Goal: Transaction & Acquisition: Download file/media

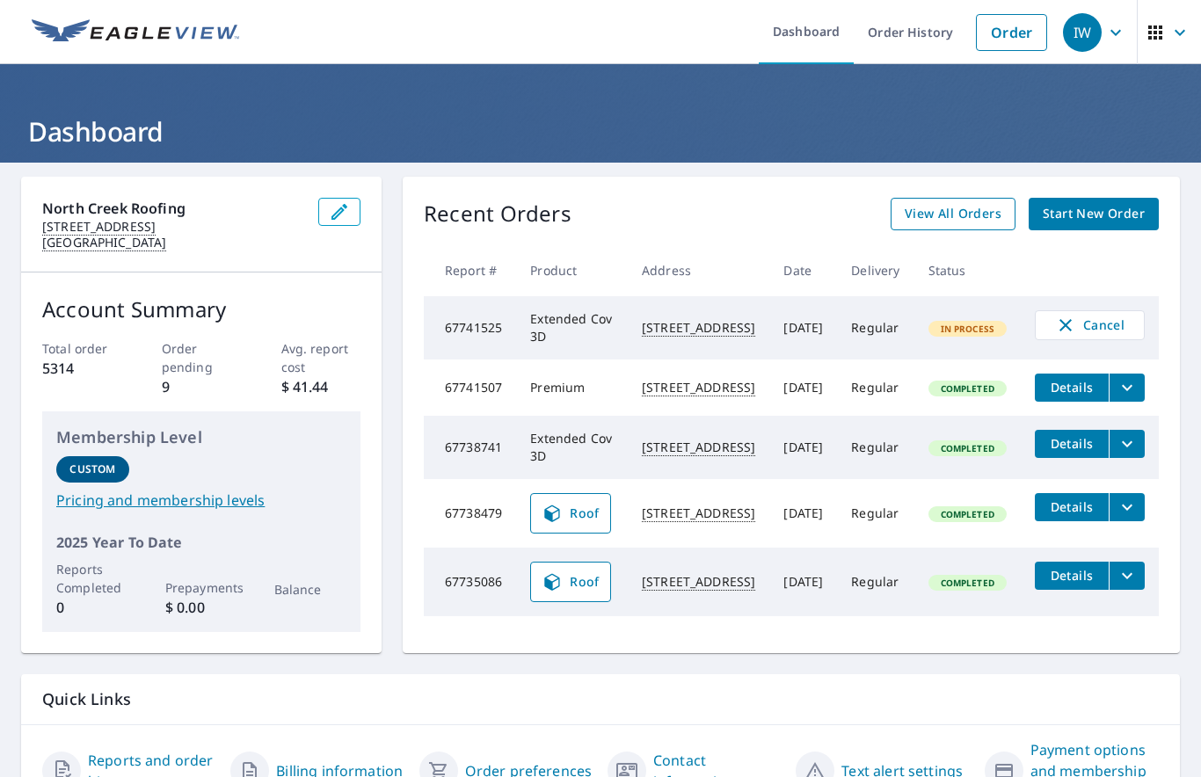
click at [960, 202] on link "View All Orders" at bounding box center [953, 214] width 125 height 33
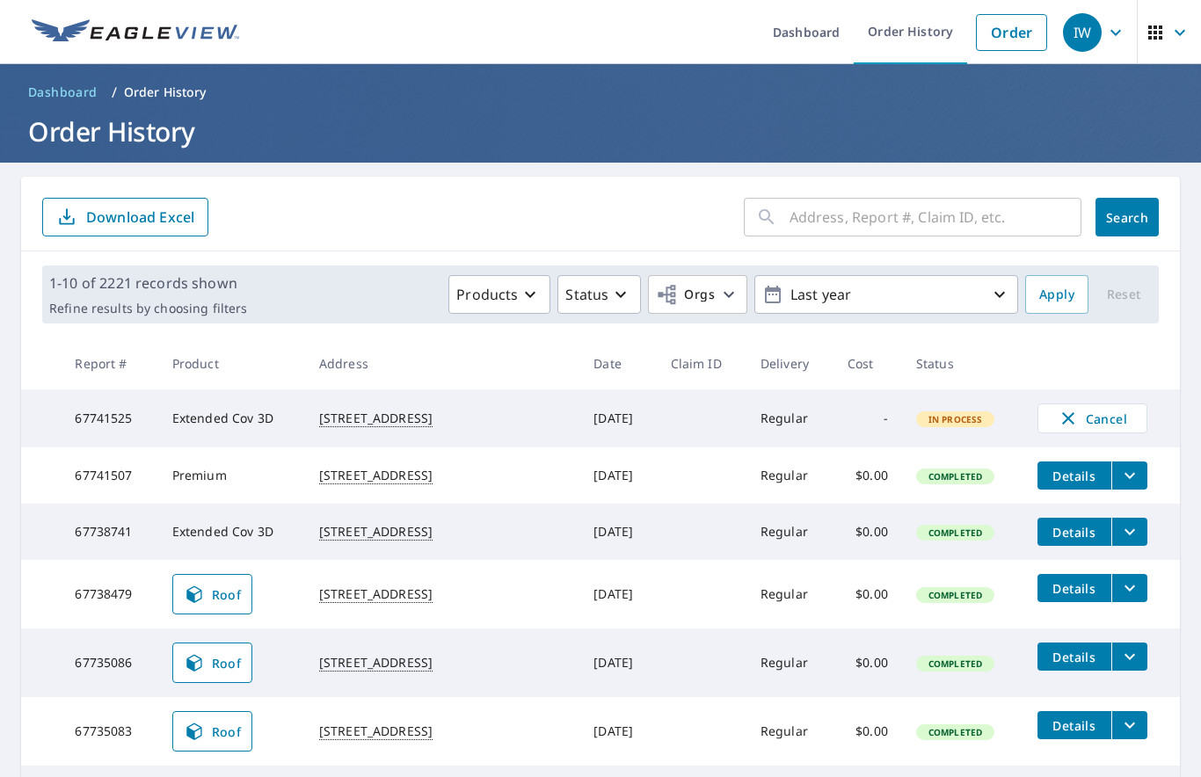
click at [866, 230] on input "text" at bounding box center [936, 217] width 292 height 49
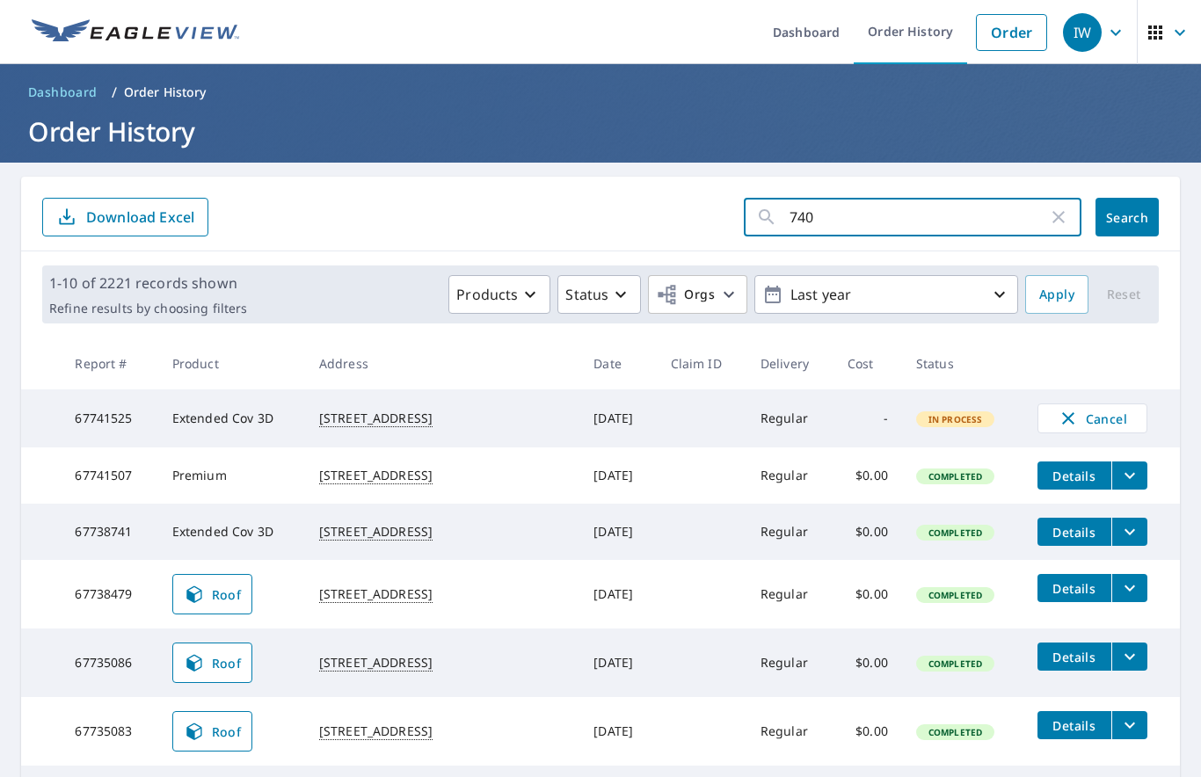
type input "7407"
click at [1135, 212] on span "Search" at bounding box center [1127, 217] width 35 height 17
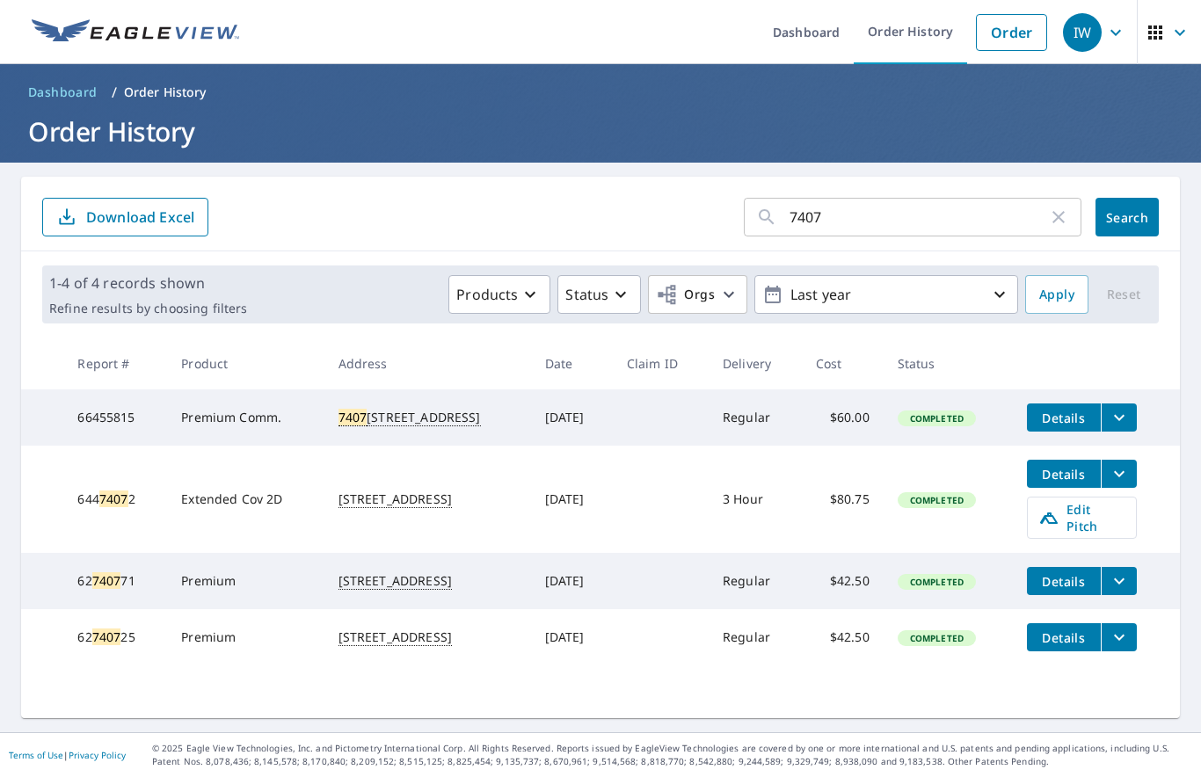
click at [382, 426] on div "[STREET_ADDRESS]" at bounding box center [428, 418] width 178 height 18
click at [1070, 421] on span "Details" at bounding box center [1064, 418] width 53 height 17
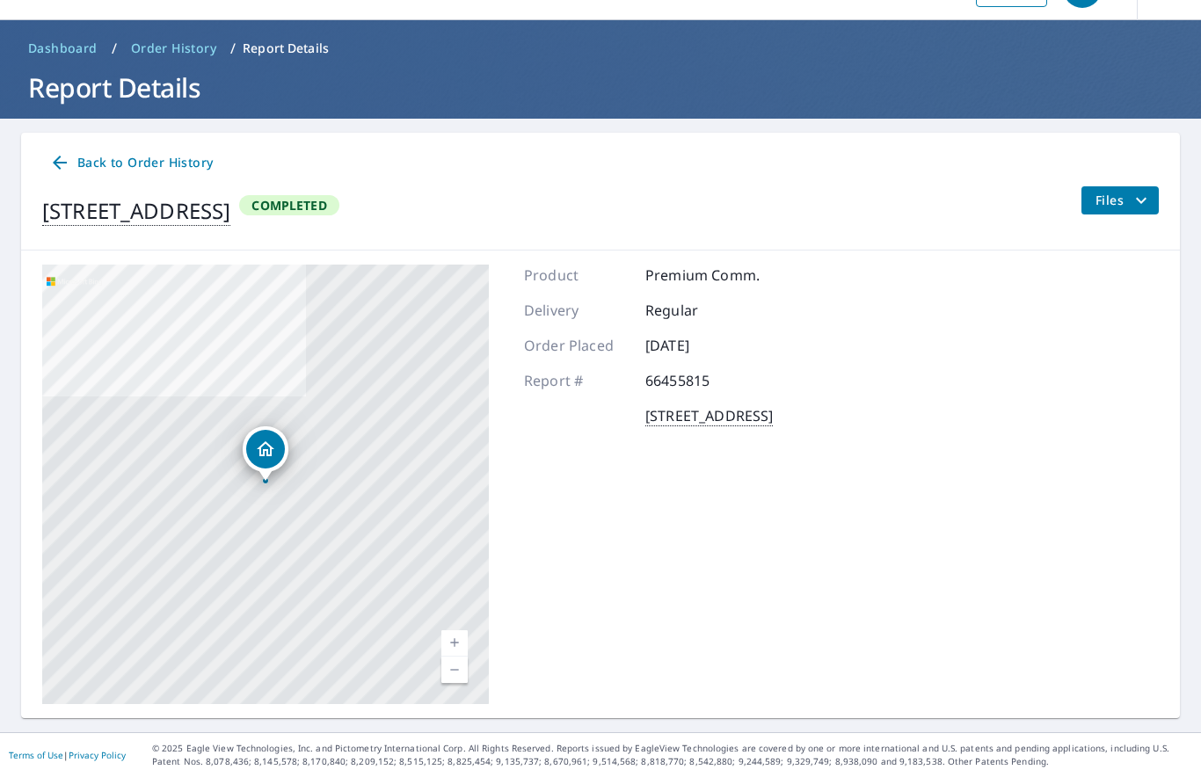
scroll to position [43, 0]
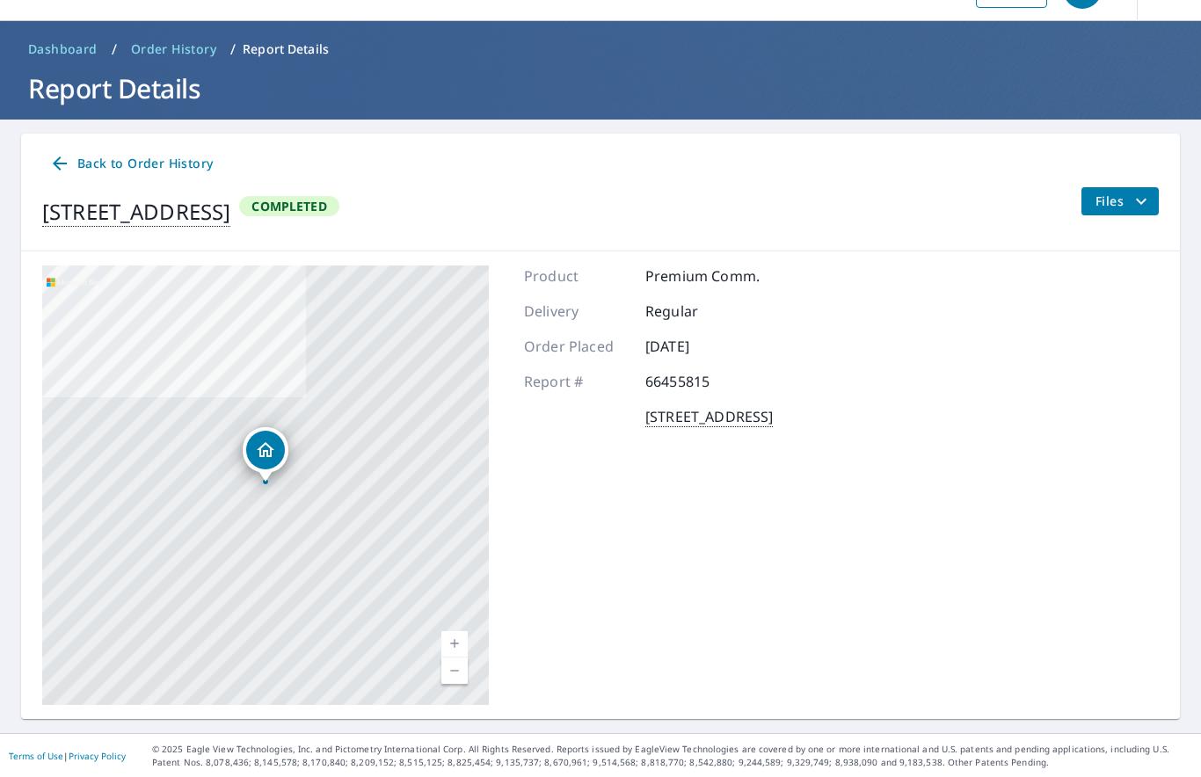
click at [230, 226] on div "[STREET_ADDRESS]" at bounding box center [136, 212] width 188 height 32
click at [1148, 208] on icon "filesDropdownBtn-66455815" at bounding box center [1141, 201] width 21 height 21
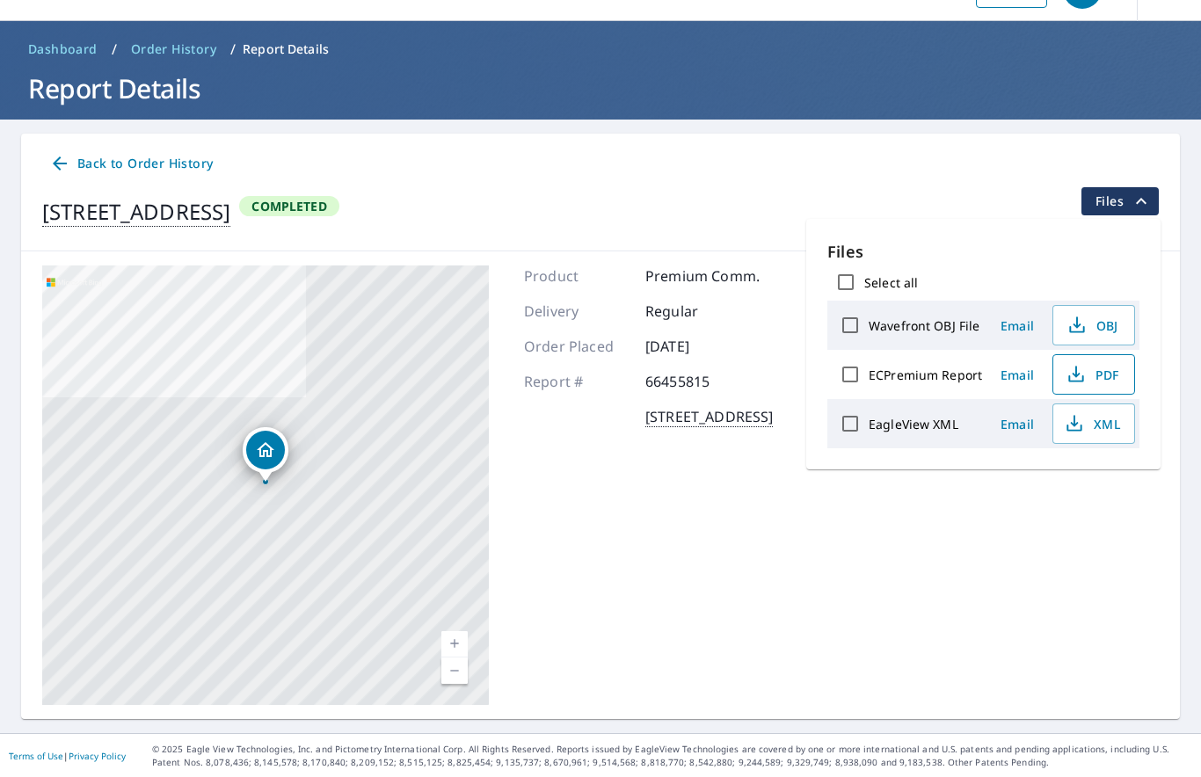
click at [1095, 381] on span "PDF" at bounding box center [1092, 374] width 56 height 21
